Goal: Information Seeking & Learning: Learn about a topic

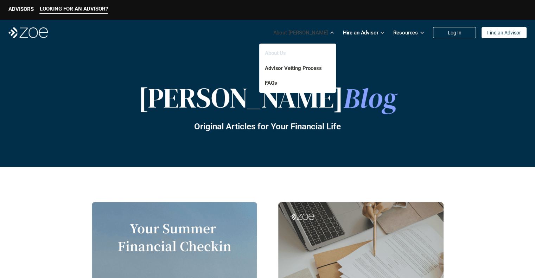
click at [281, 53] on link "About Us" at bounding box center [275, 53] width 21 height 6
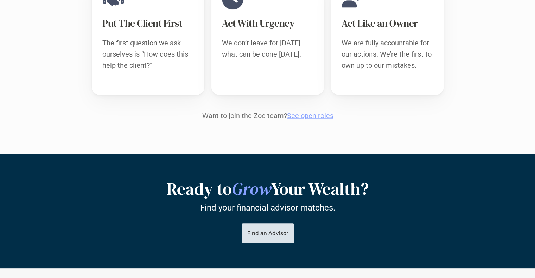
scroll to position [765, 0]
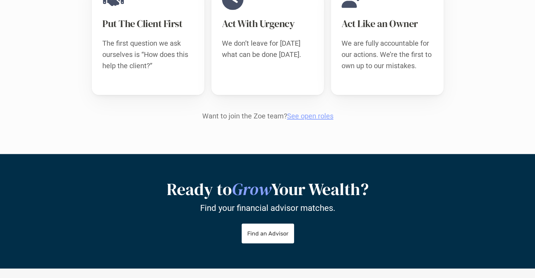
click at [300, 112] on link "See open roles" at bounding box center [310, 116] width 46 height 8
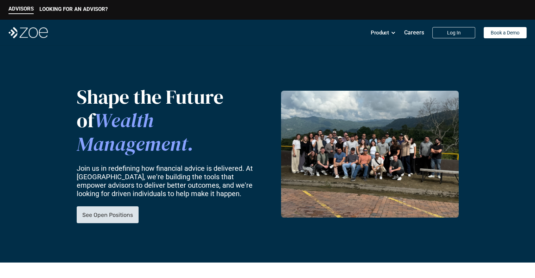
click at [112, 212] on p "See Open Positions" at bounding box center [107, 215] width 51 height 7
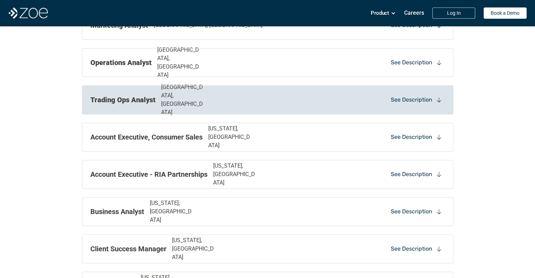
scroll to position [690, 0]
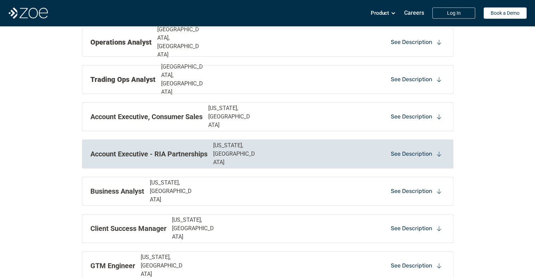
click at [118, 156] on p "Account Executive - RIA Partnerships" at bounding box center [148, 154] width 117 height 11
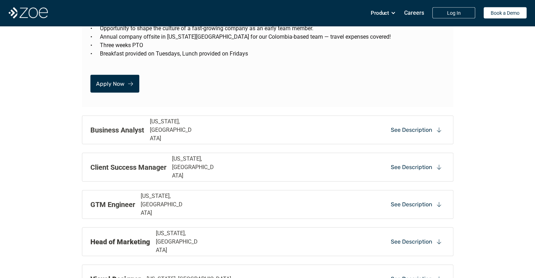
scroll to position [1508, 0]
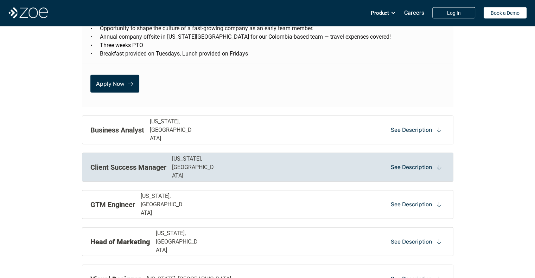
click at [119, 162] on p "Client Success Manager" at bounding box center [128, 167] width 76 height 11
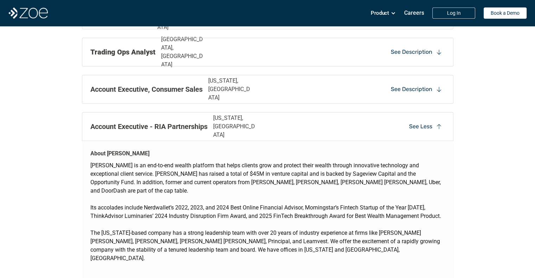
scroll to position [717, 0]
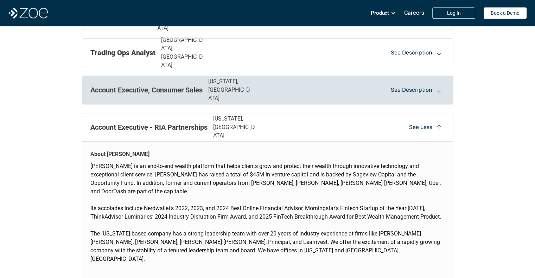
click at [118, 97] on div "Account Executive, Consumer Sales [US_STATE], [GEOGRAPHIC_DATA] See Description" at bounding box center [267, 90] width 371 height 29
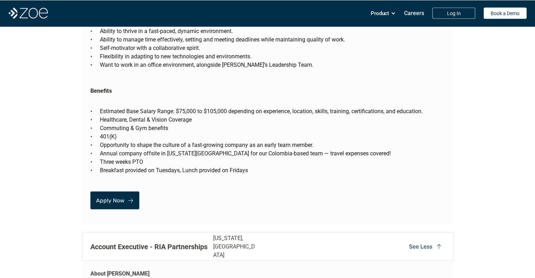
scroll to position [1336, 0]
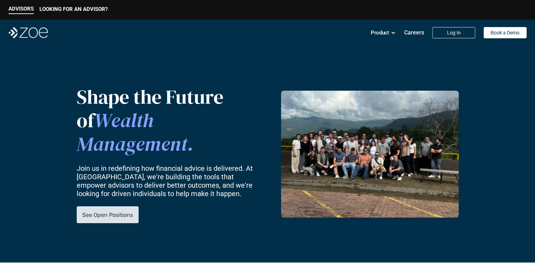
click at [84, 212] on p "See Open Positions" at bounding box center [107, 215] width 51 height 7
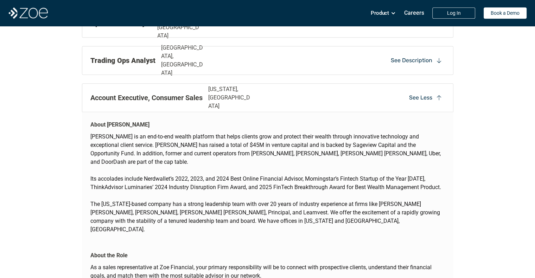
scroll to position [707, 0]
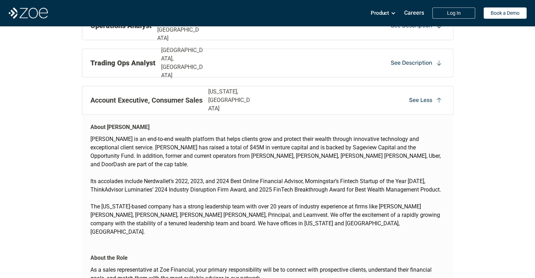
click at [420, 101] on p "See Less" at bounding box center [420, 100] width 23 height 8
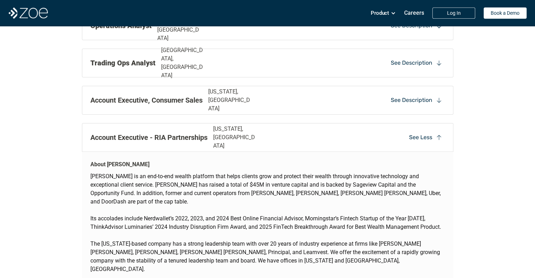
click at [422, 134] on p "See Less" at bounding box center [420, 138] width 23 height 8
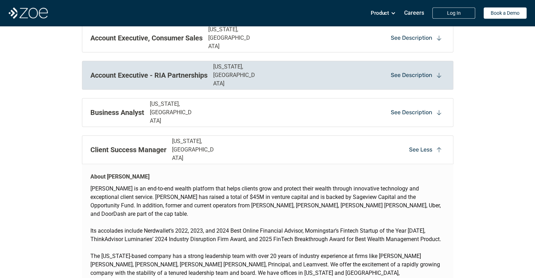
scroll to position [774, 0]
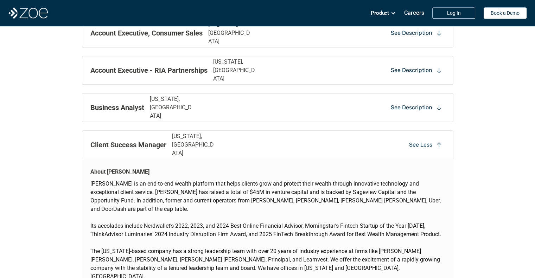
click at [427, 140] on div "See Less" at bounding box center [425, 145] width 39 height 11
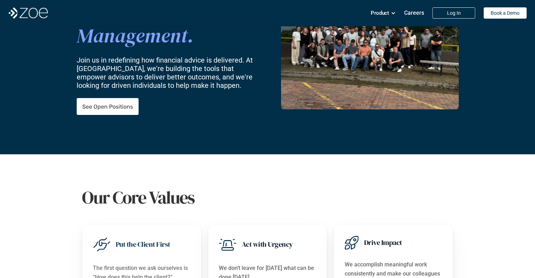
scroll to position [0, 0]
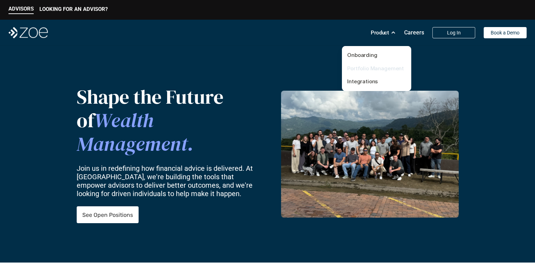
click at [383, 71] on link "Portfolio Management" at bounding box center [375, 68] width 57 height 7
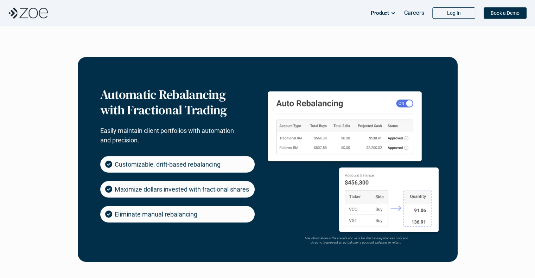
scroll to position [320, 0]
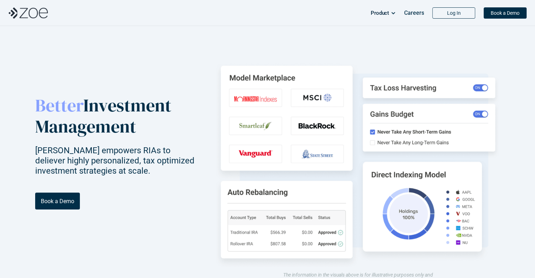
scroll to position [0, 0]
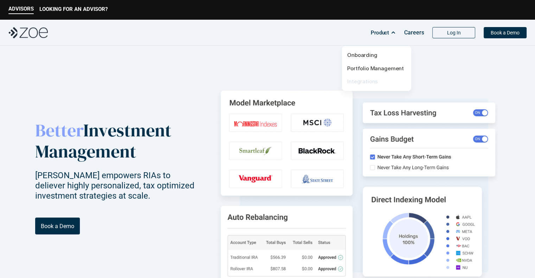
click at [367, 79] on link "Integrations" at bounding box center [362, 81] width 31 height 7
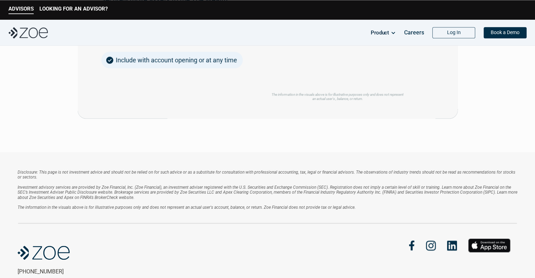
scroll to position [1067, 0]
